Goal: Task Accomplishment & Management: Use online tool/utility

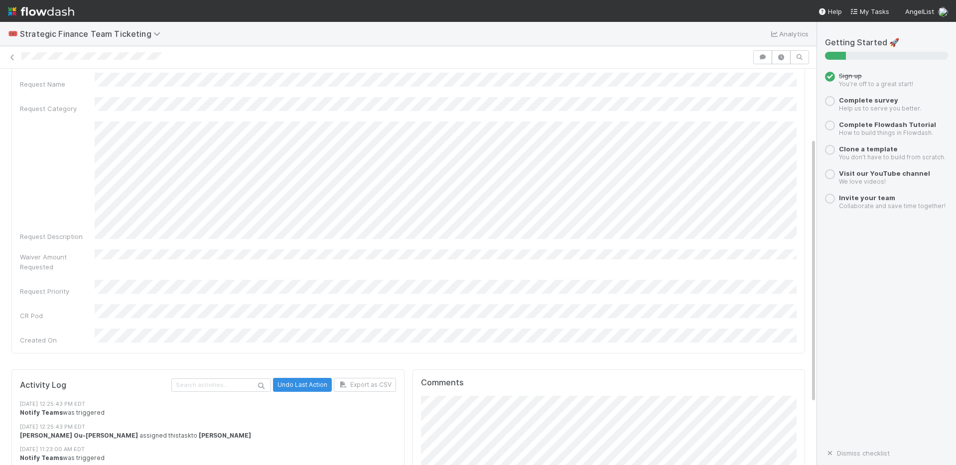
scroll to position [196, 0]
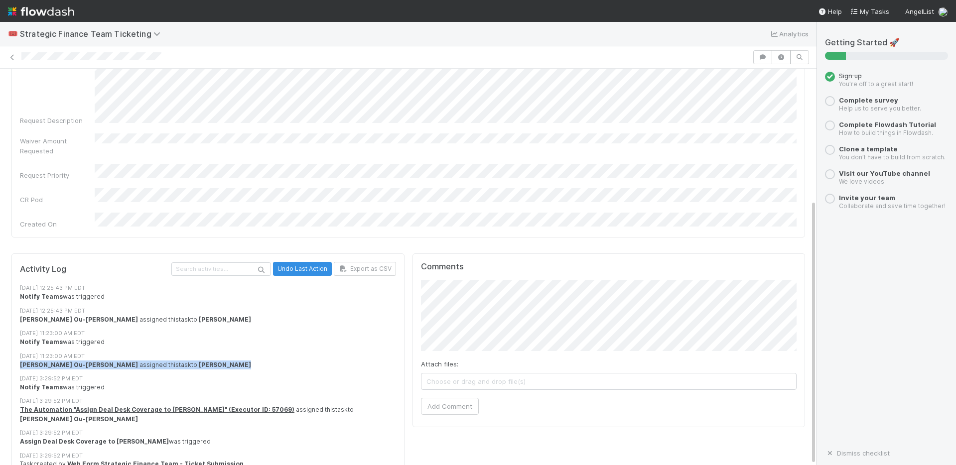
drag, startPoint x: 195, startPoint y: 341, endPoint x: 11, endPoint y: 346, distance: 183.9
click at [11, 346] on div "Activity Log Undo Last Action Export as CSV [DATE] 12:25:43 PM EDT Notify Teams…" at bounding box center [207, 368] width 393 height 229
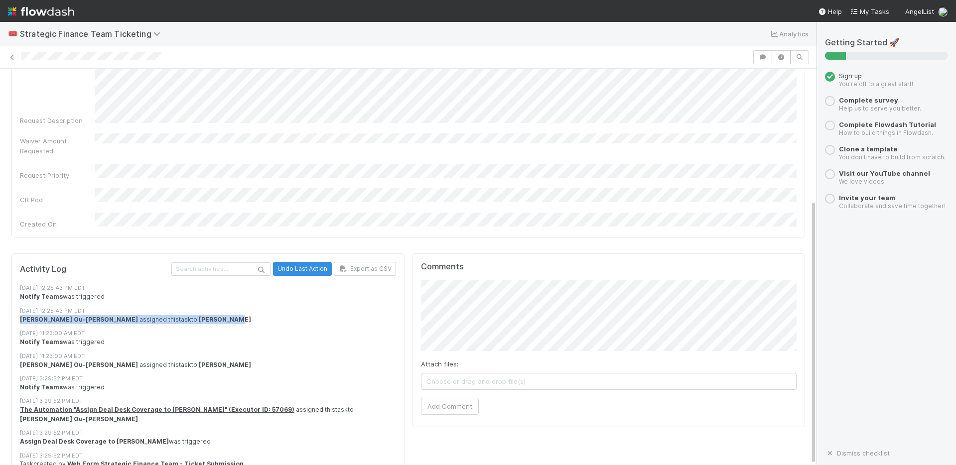
drag, startPoint x: 177, startPoint y: 298, endPoint x: 13, endPoint y: 299, distance: 163.4
click at [13, 299] on div "Activity Log Undo Last Action Export as CSV [DATE] 12:25:43 PM EDT Notify Teams…" at bounding box center [207, 368] width 393 height 229
click at [338, 282] on div "Activity Log Undo Last Action Export as CSV [DATE] 12:25:43 PM EDT Notify Teams…" at bounding box center [408, 372] width 802 height 245
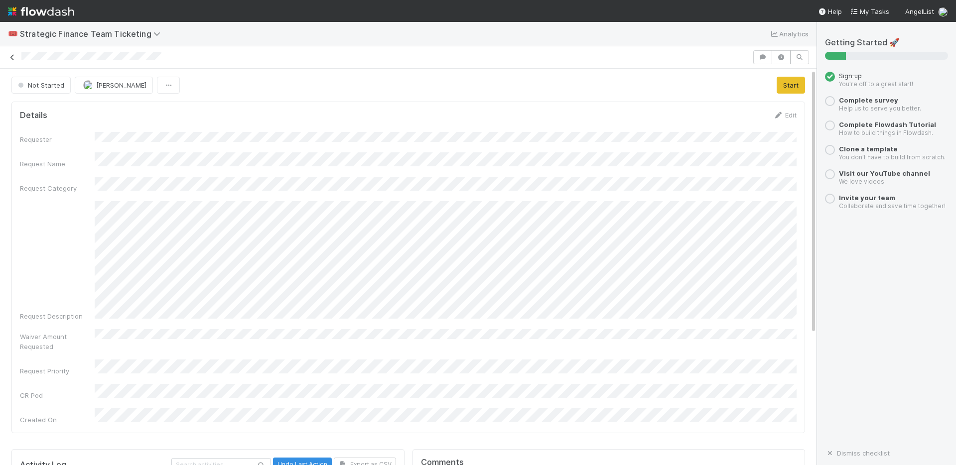
click at [9, 57] on icon at bounding box center [12, 57] width 10 height 6
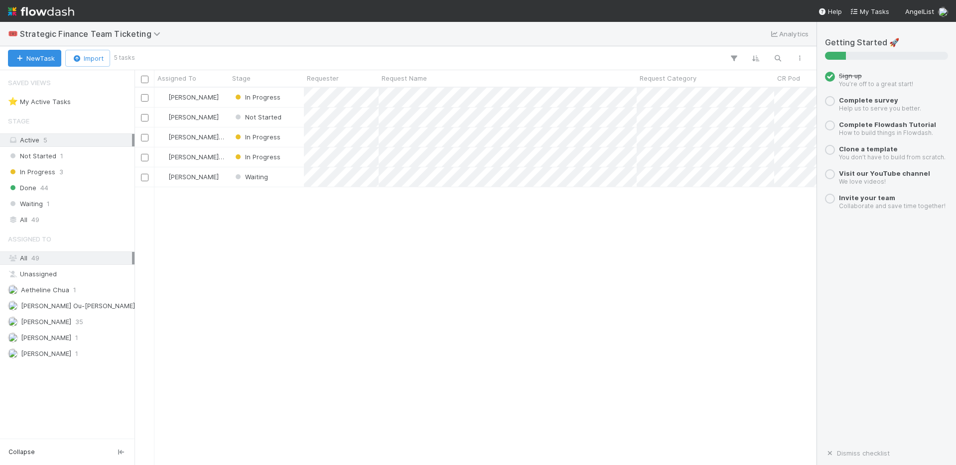
scroll to position [377, 682]
